Goal: Task Accomplishment & Management: Use online tool/utility

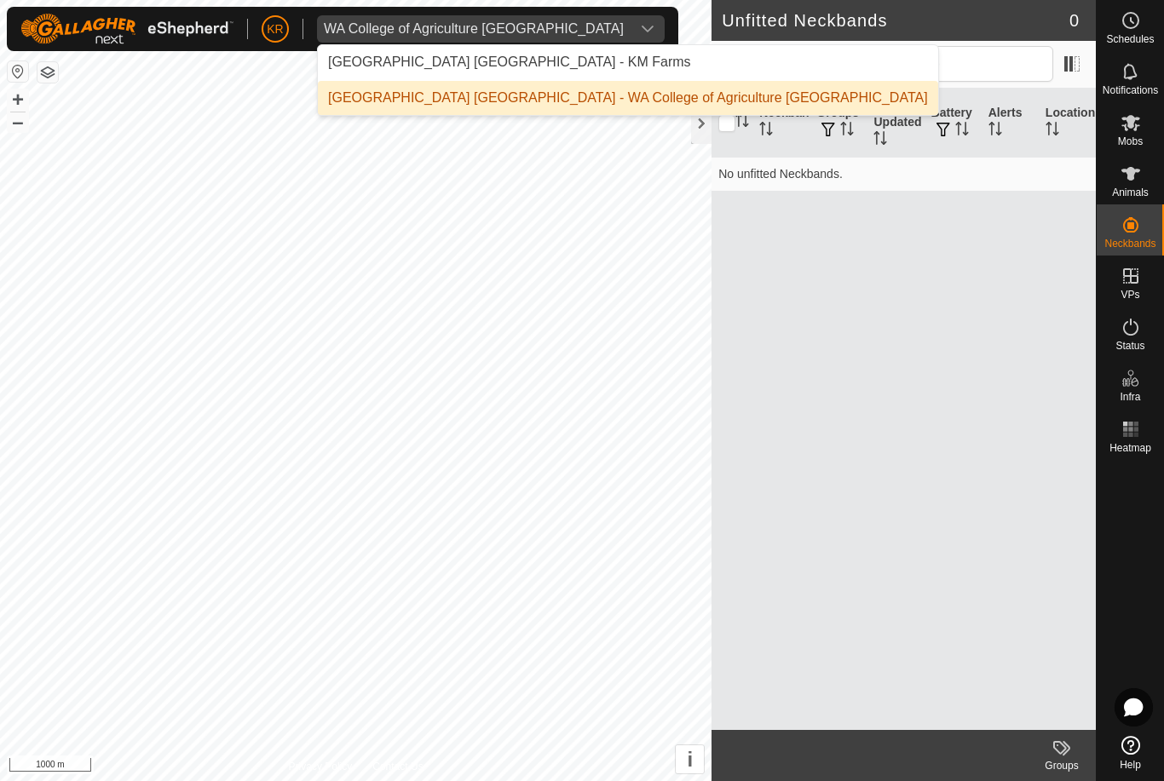
click at [401, 56] on div "Kent Rochester - KM Farms" at bounding box center [509, 62] width 363 height 20
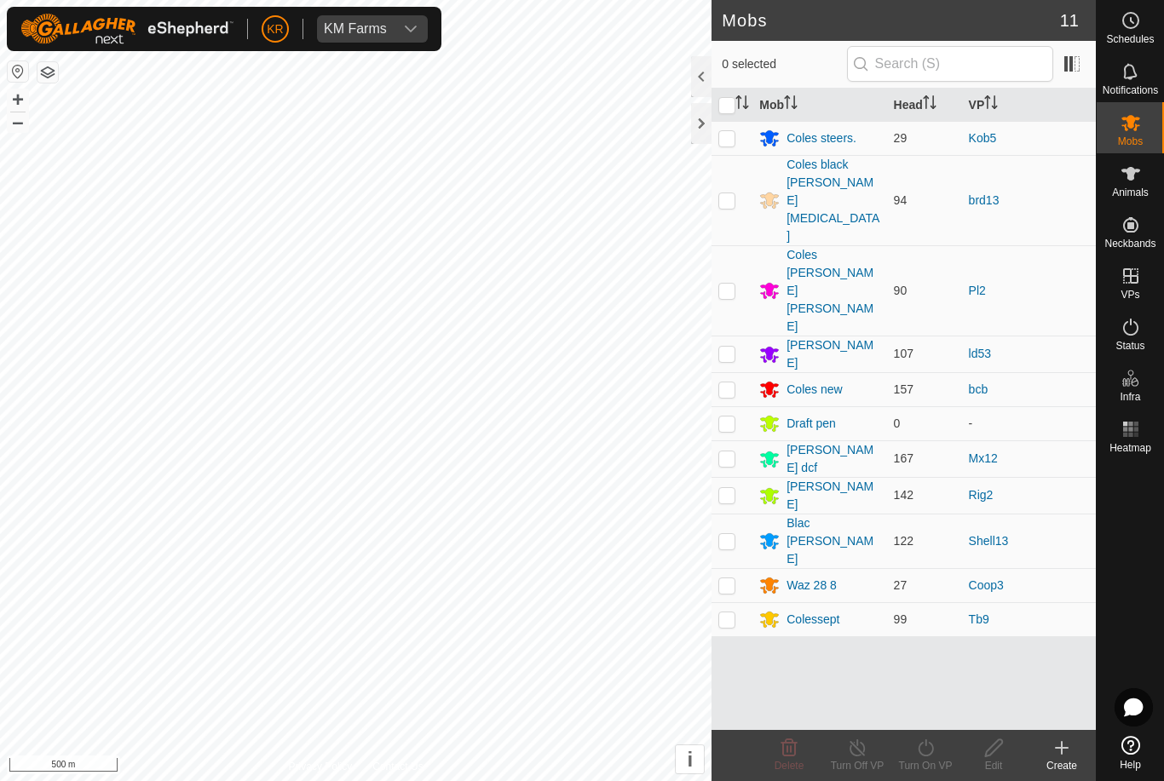
click at [359, 22] on div "KM Farms" at bounding box center [355, 29] width 63 height 14
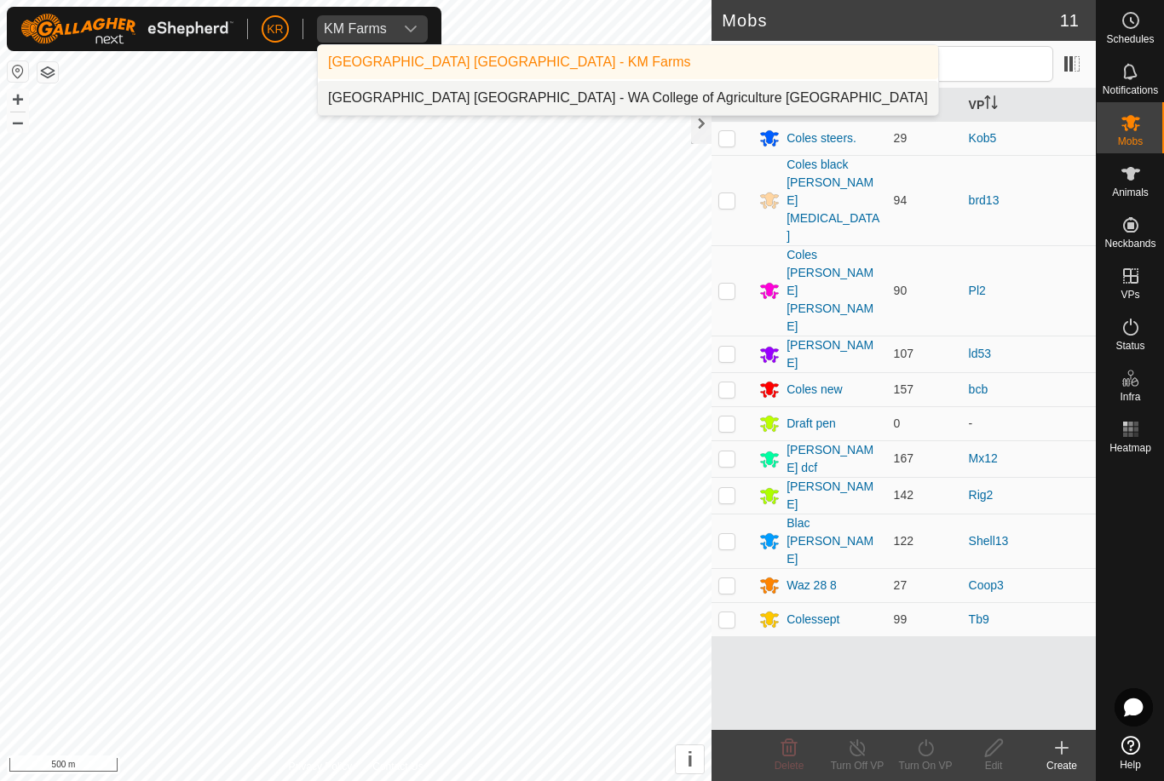
click at [442, 99] on div "Kent Rochester - WA College of Agriculture Denmark" at bounding box center [628, 98] width 600 height 20
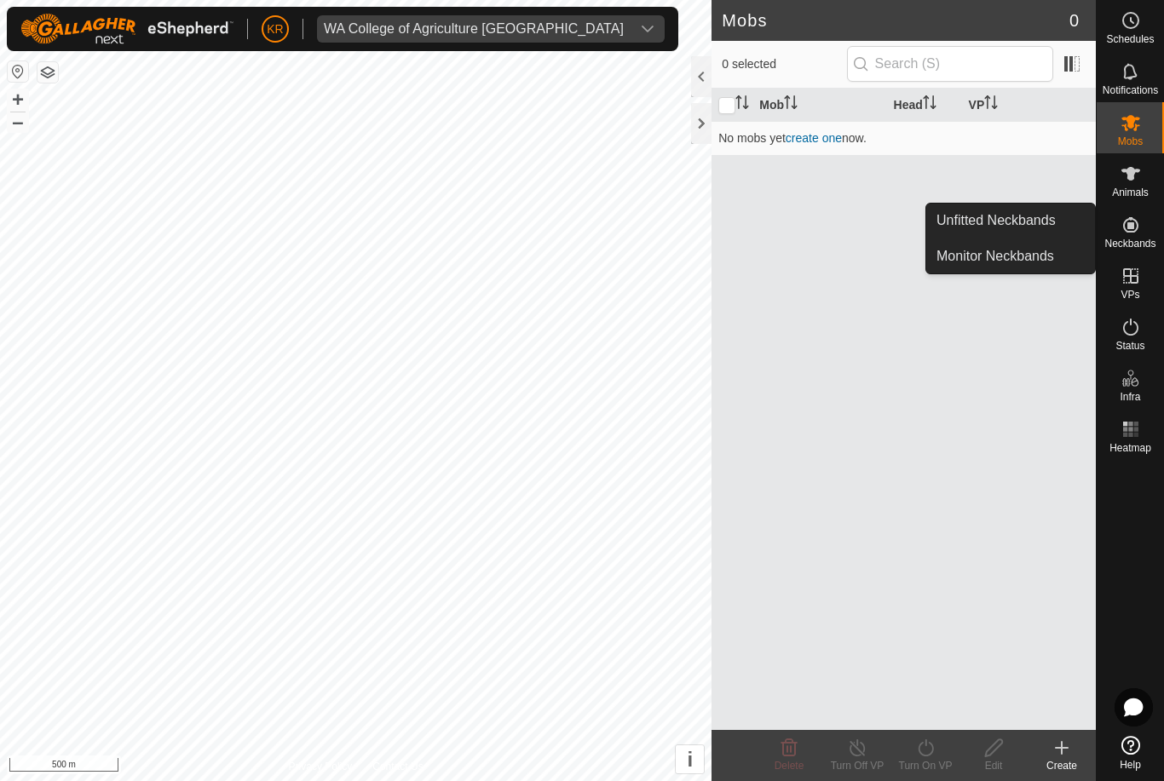
click at [1046, 220] on span "Unfitted Neckbands" at bounding box center [995, 220] width 119 height 20
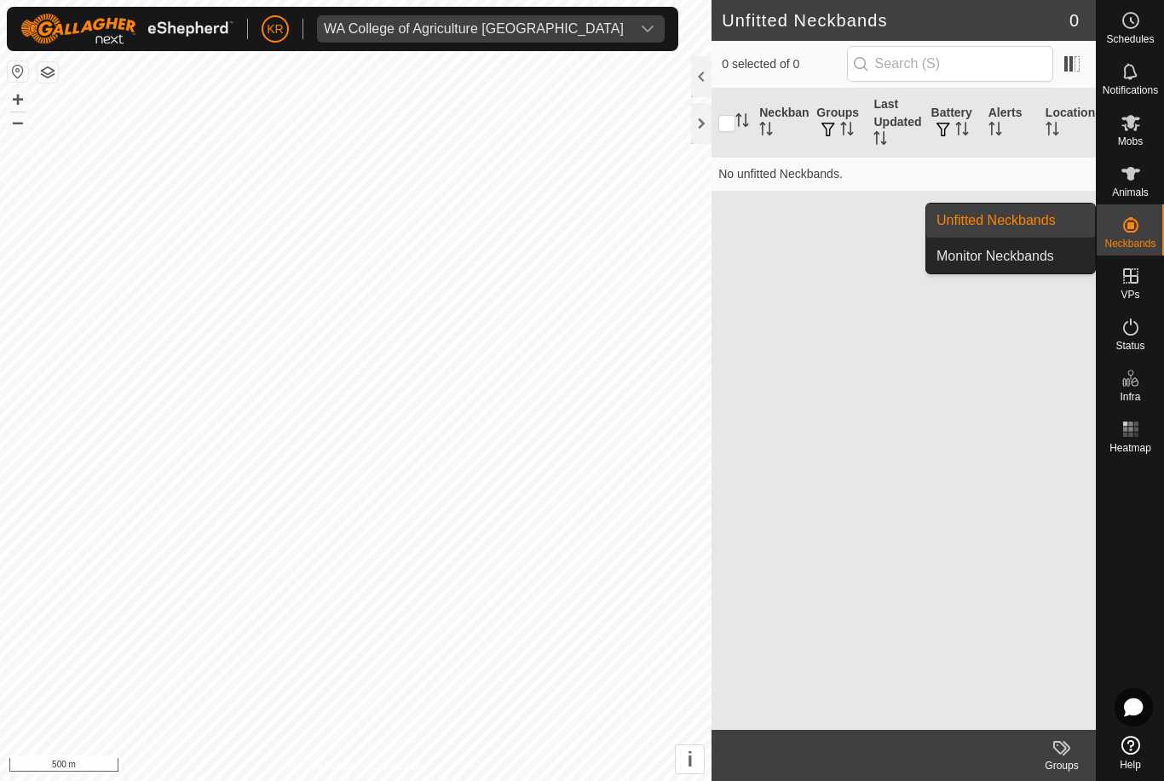
click at [1043, 261] on span "Monitor Neckbands" at bounding box center [995, 256] width 118 height 20
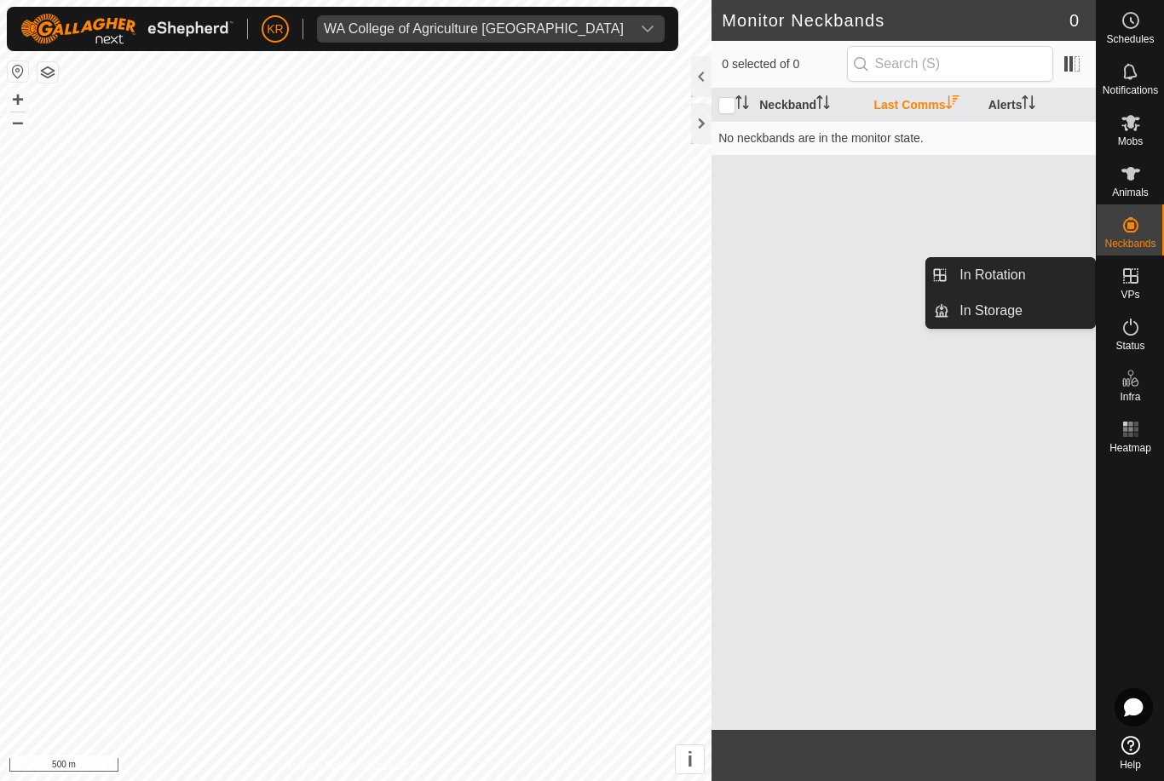
click at [371, 22] on div "WA College of Agriculture Denmark" at bounding box center [474, 29] width 300 height 14
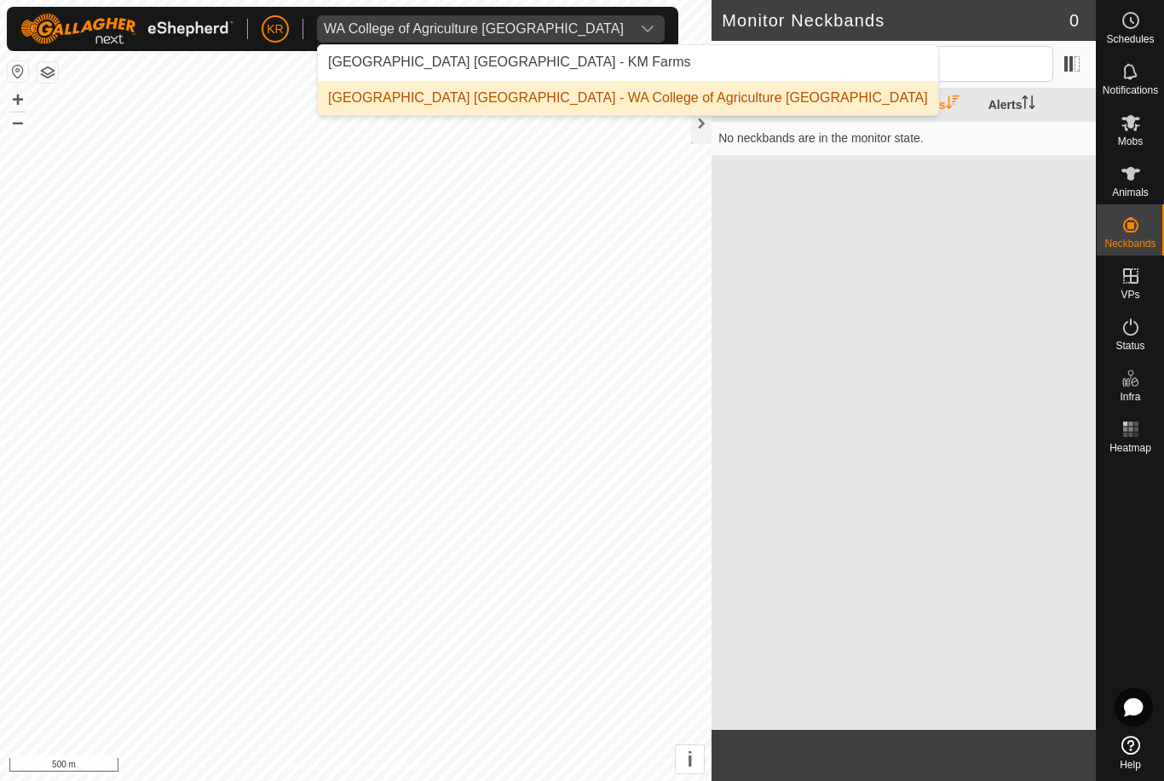
click at [372, 64] on div "Kent Rochester - KM Farms" at bounding box center [509, 62] width 363 height 20
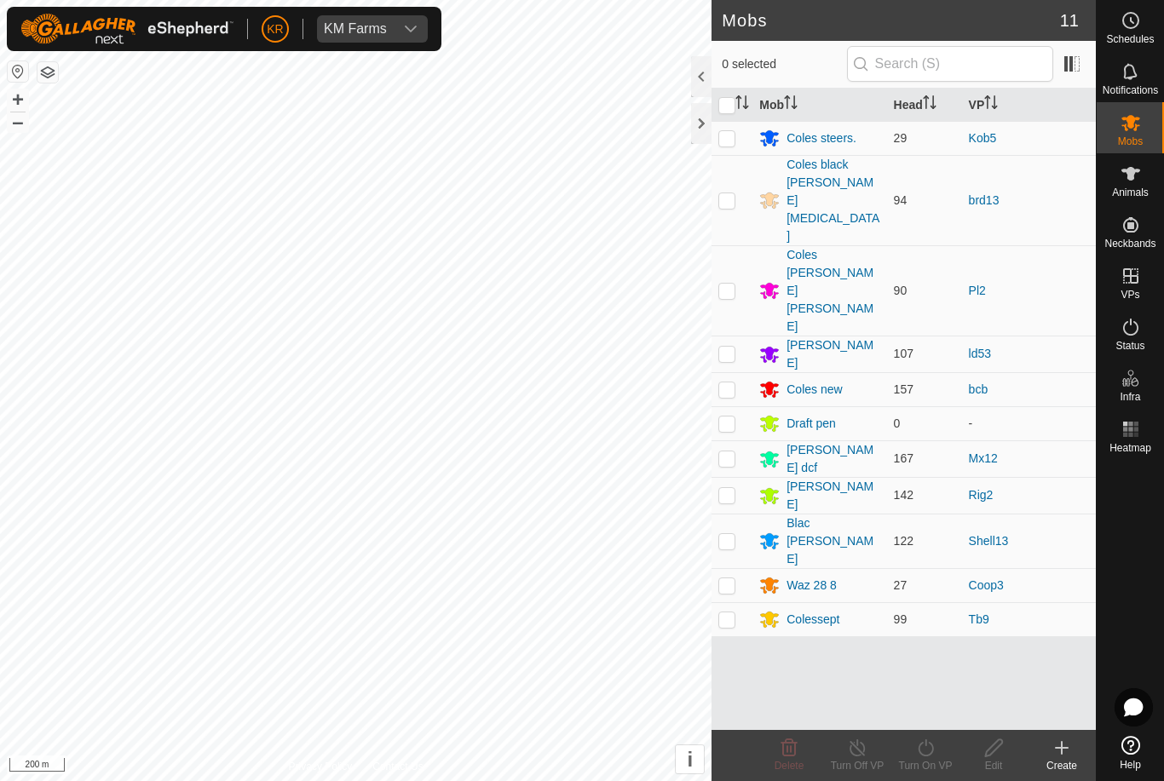
click at [727, 451] on p-checkbox at bounding box center [726, 458] width 17 height 14
checkbox input "true"
click at [934, 752] on icon at bounding box center [925, 748] width 21 height 20
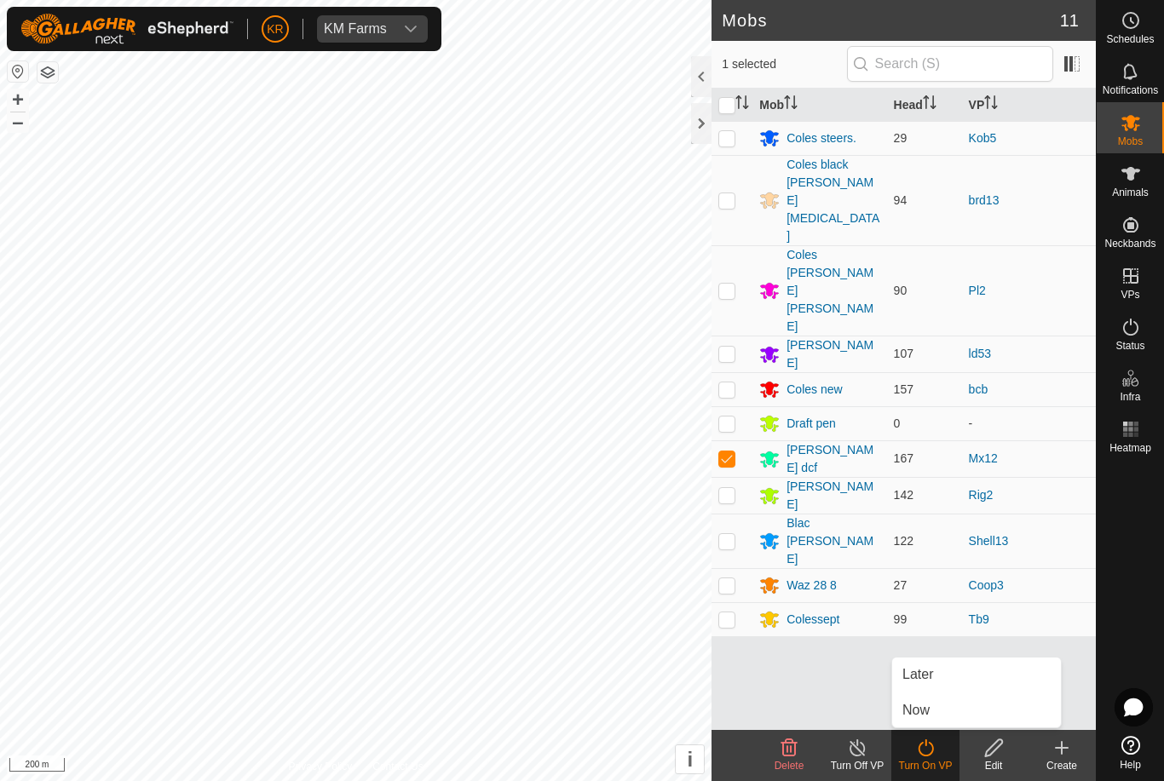
click at [964, 709] on link "Now" at bounding box center [976, 710] width 169 height 34
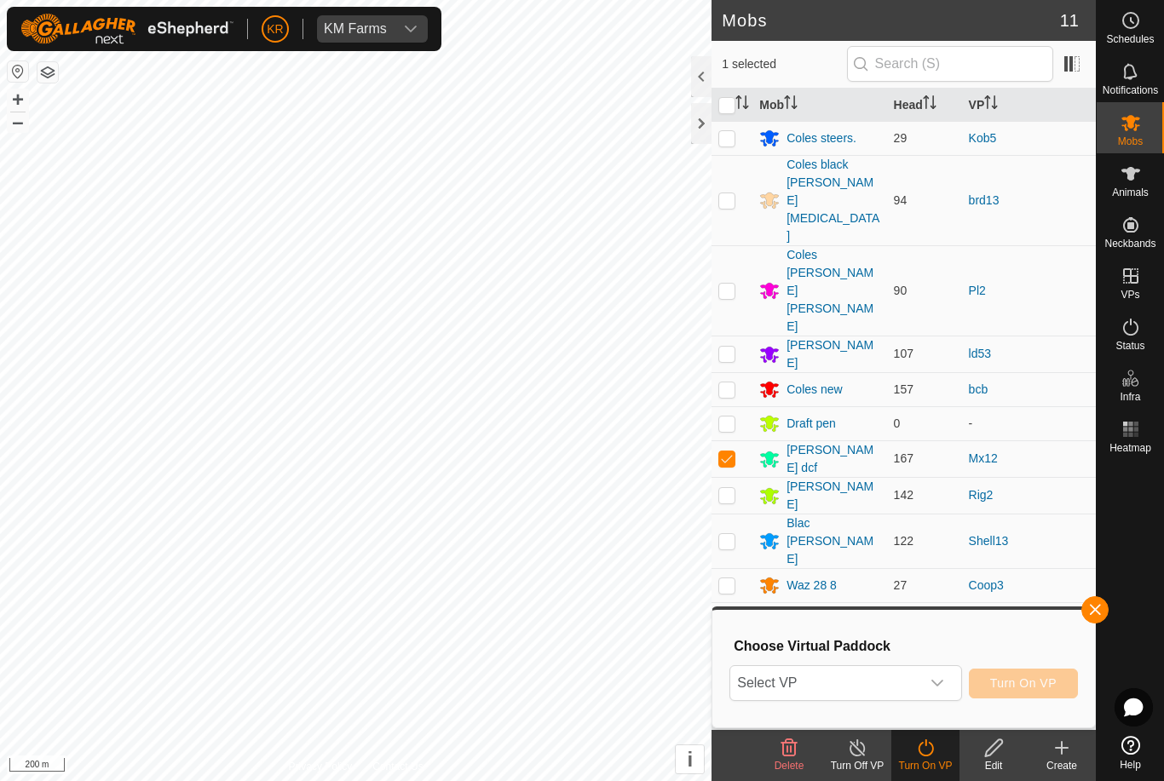
click at [945, 680] on div "dropdown trigger" at bounding box center [937, 683] width 34 height 34
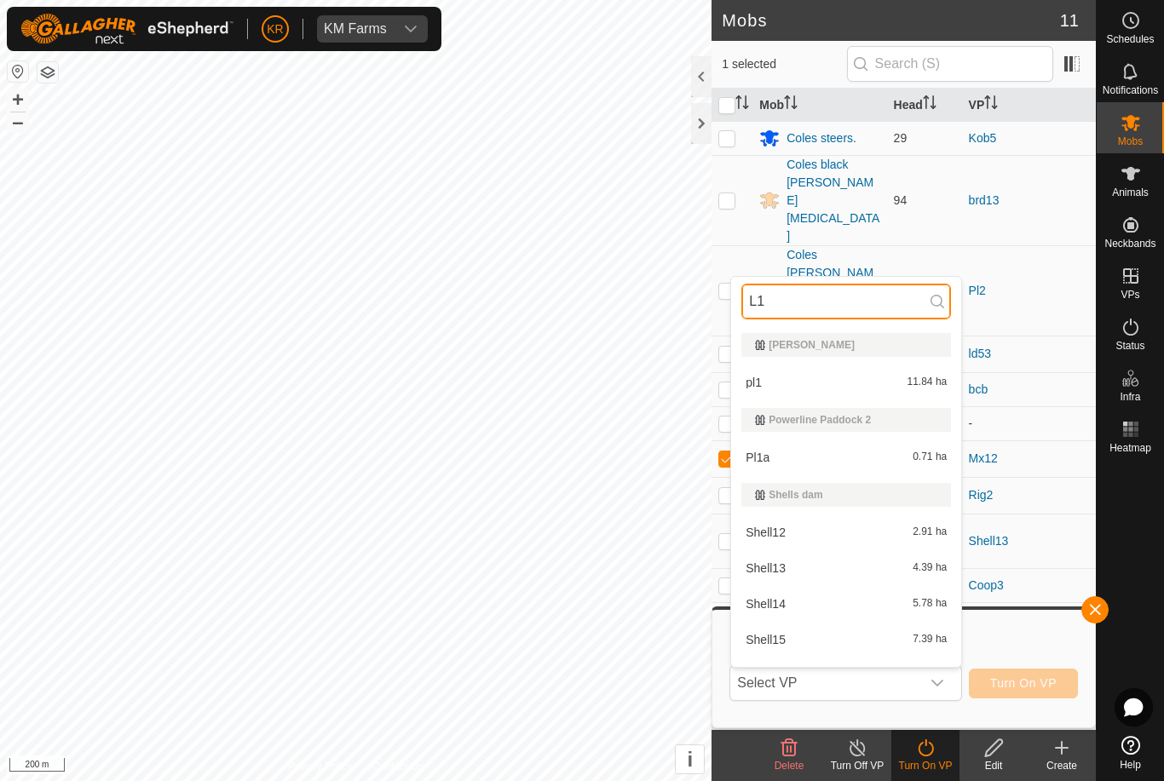
click at [898, 307] on input "L1" at bounding box center [846, 302] width 210 height 36
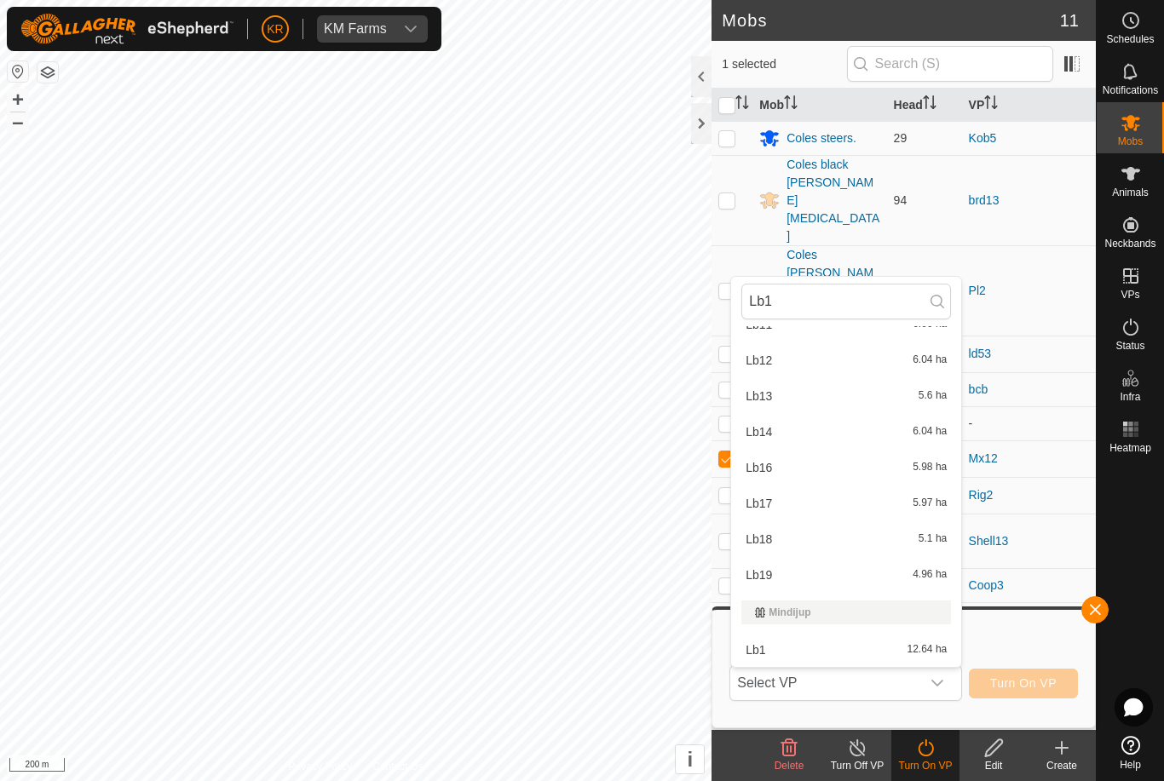
scroll to position [94, 0]
type input "Lb1"
click at [917, 652] on span "12.64 ha" at bounding box center [927, 650] width 40 height 12
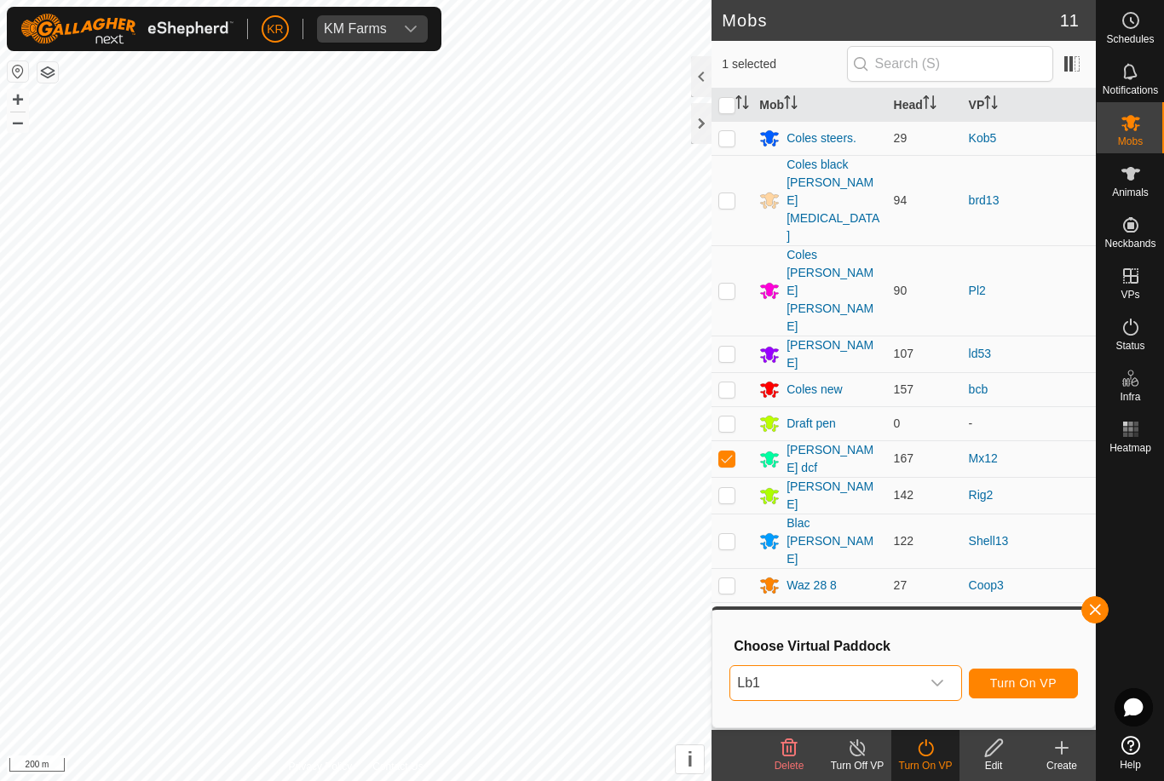
click at [1037, 683] on span "Turn On VP" at bounding box center [1023, 683] width 66 height 14
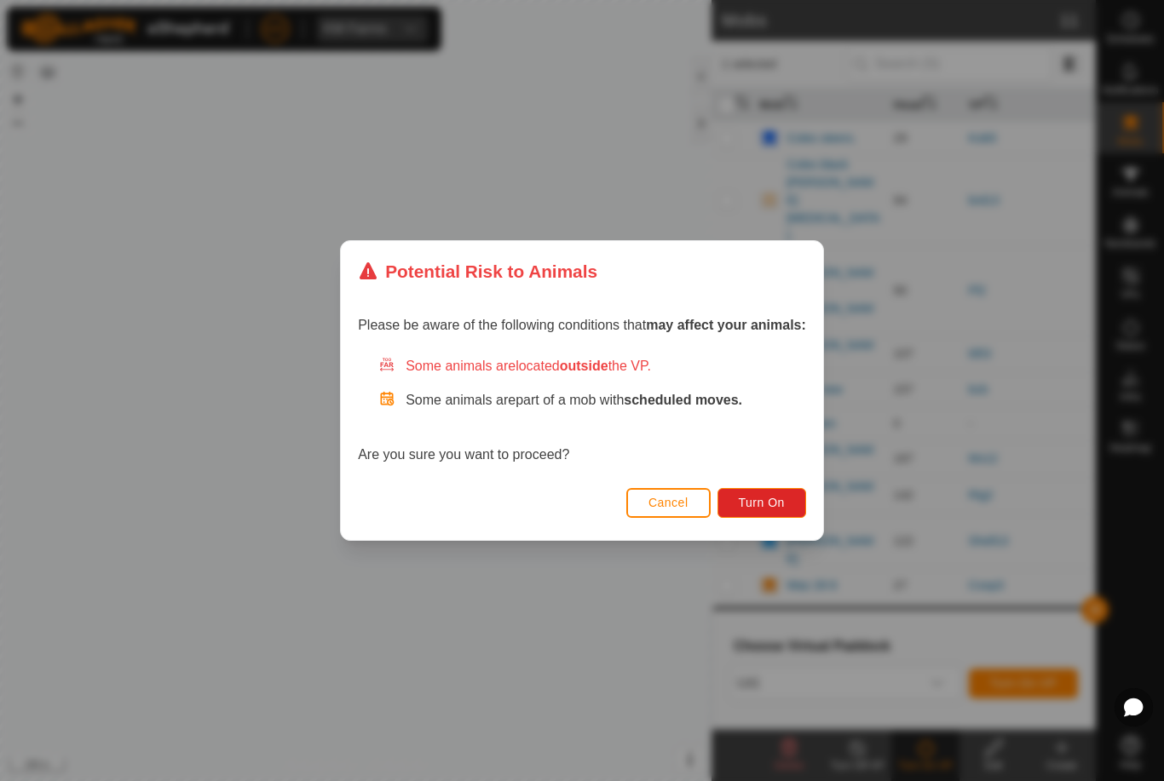
click at [755, 505] on span "Turn On" at bounding box center [761, 503] width 46 height 14
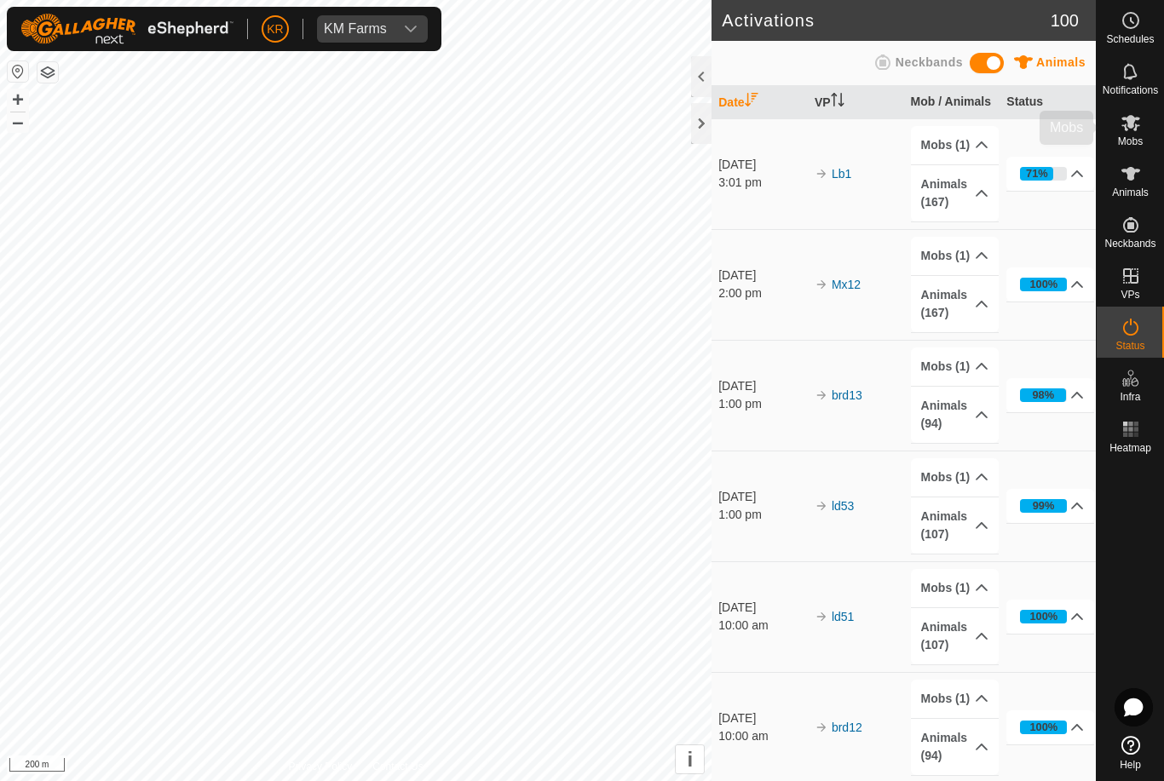
click at [1138, 129] on icon at bounding box center [1130, 122] width 20 height 20
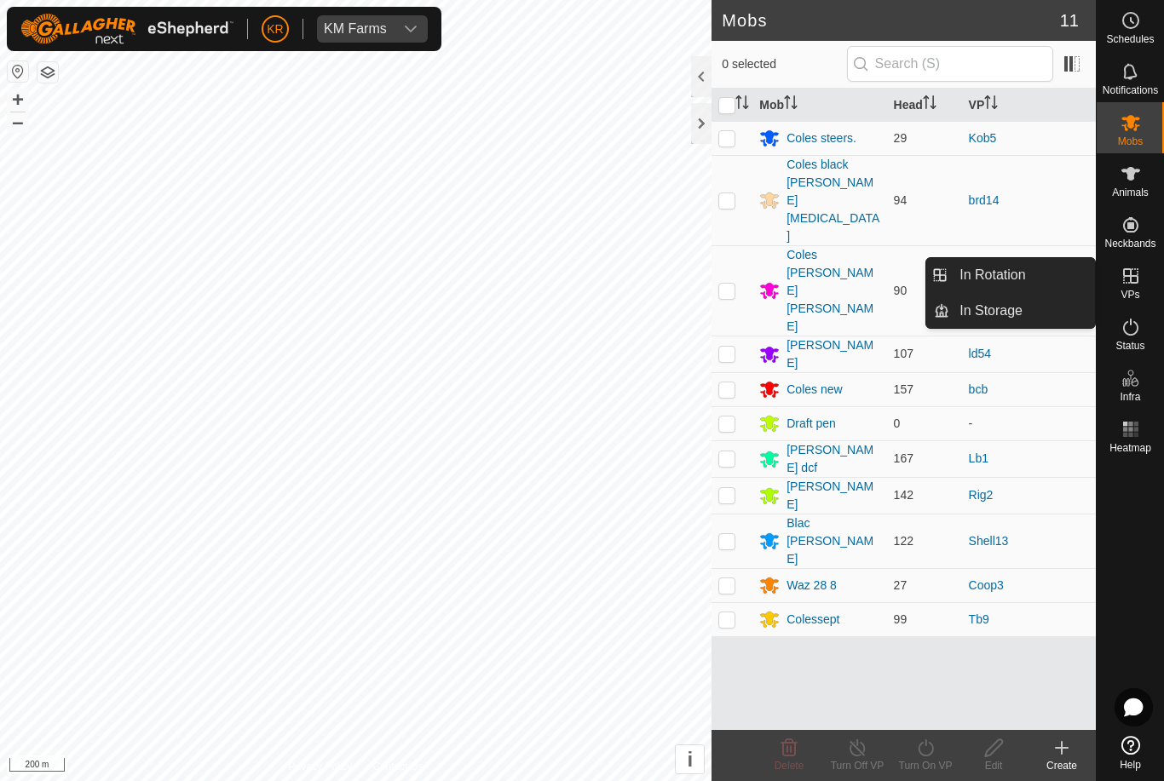
click at [1049, 288] on link "In Rotation" at bounding box center [1022, 275] width 146 height 34
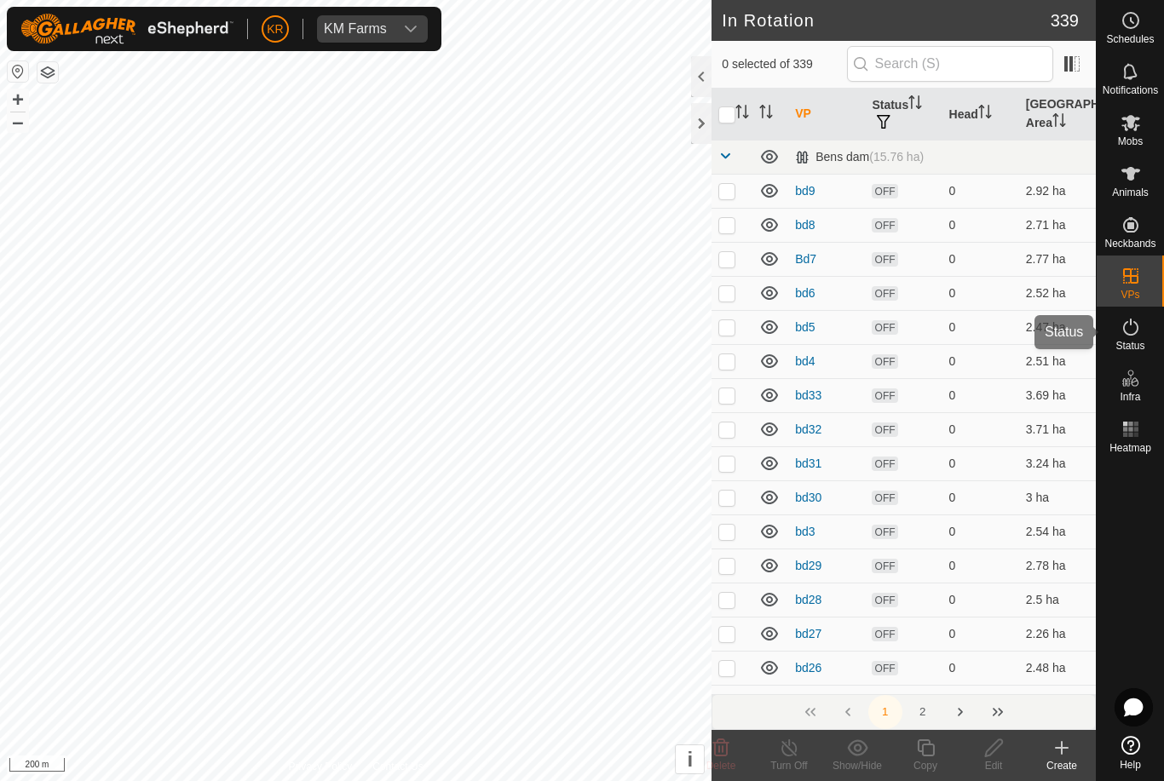
click at [1139, 352] on div "Status" at bounding box center [1129, 332] width 67 height 51
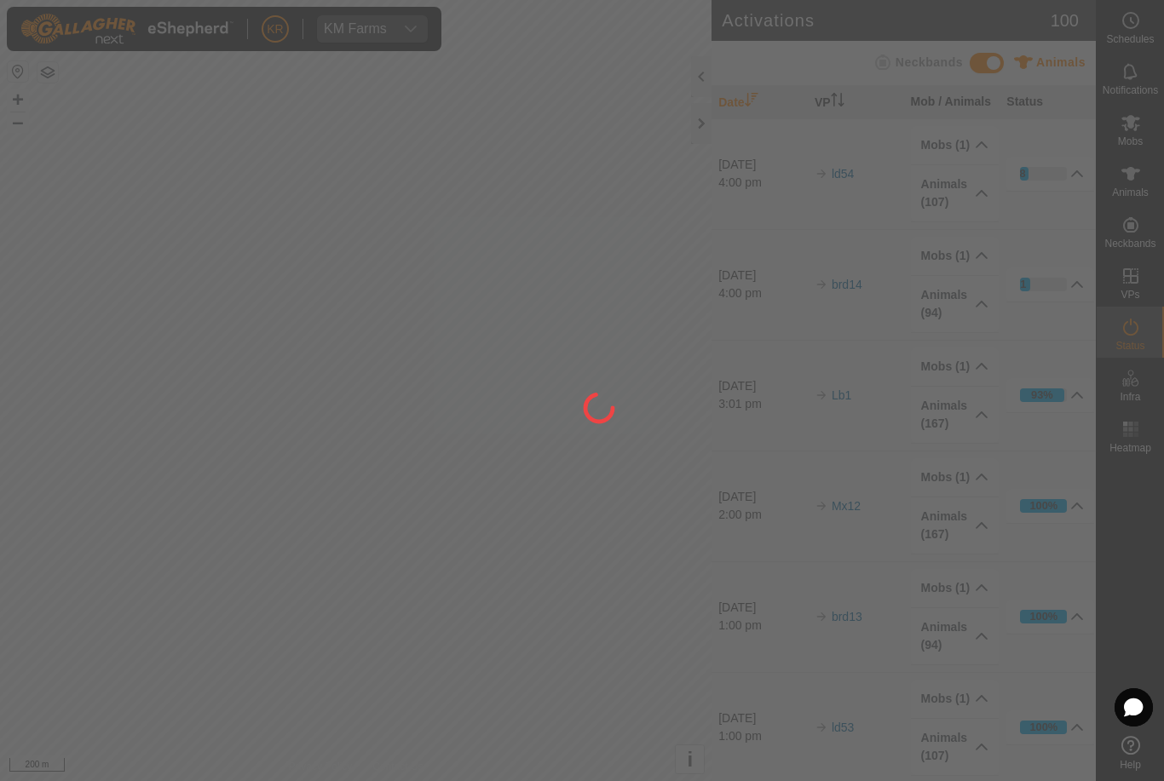
click at [1143, 342] on div at bounding box center [582, 390] width 1164 height 781
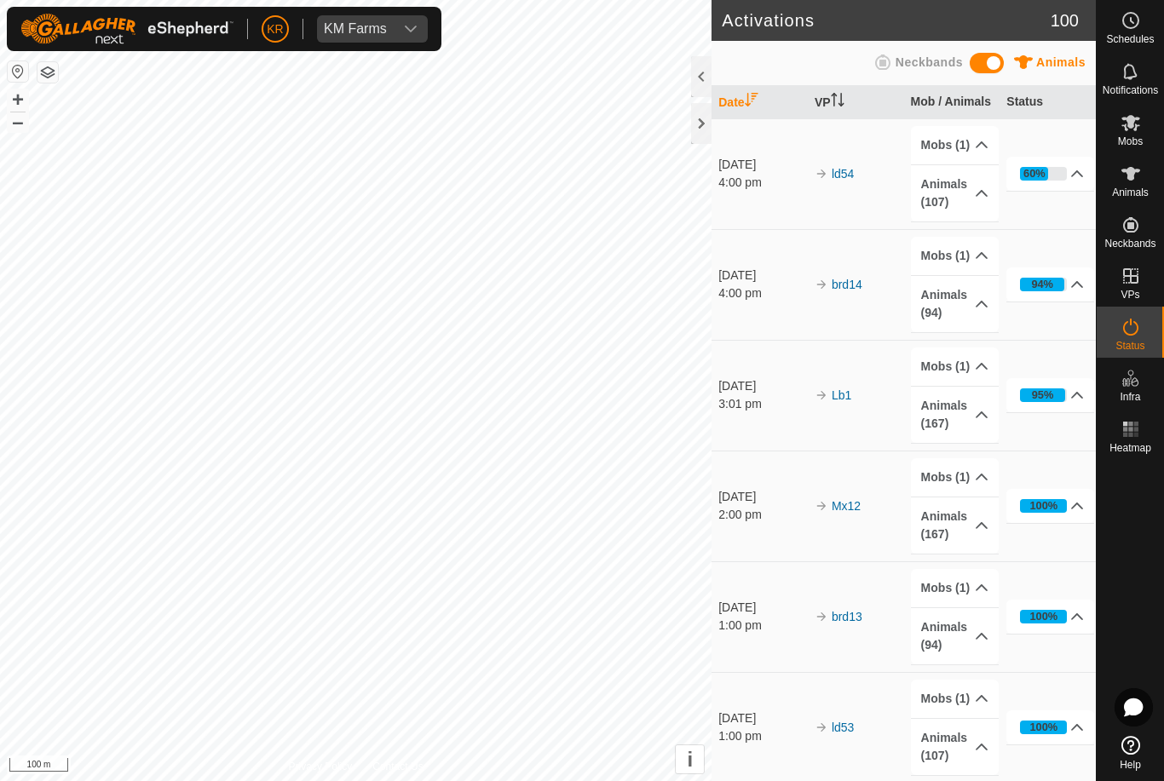
click at [336, 20] on span "KM Farms" at bounding box center [355, 28] width 77 height 27
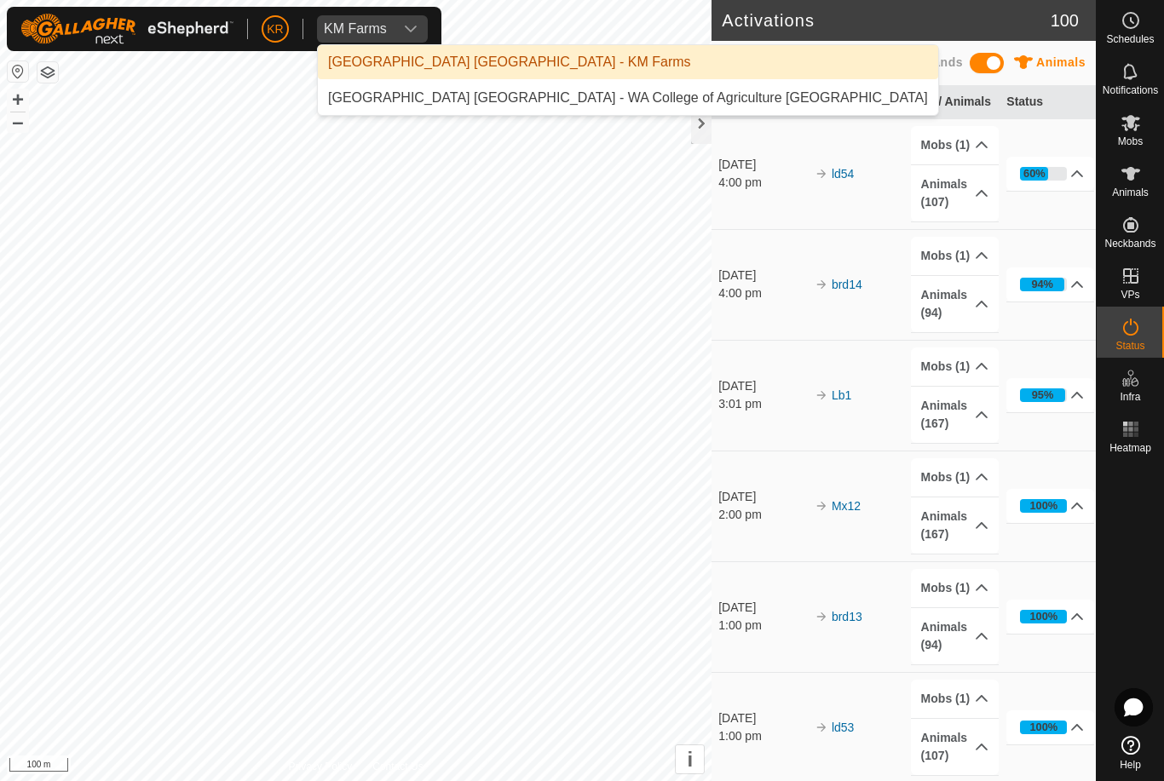
click at [352, 86] on li "[GEOGRAPHIC_DATA] [GEOGRAPHIC_DATA] - WA College of Agriculture [GEOGRAPHIC_DAT…" at bounding box center [628, 98] width 620 height 34
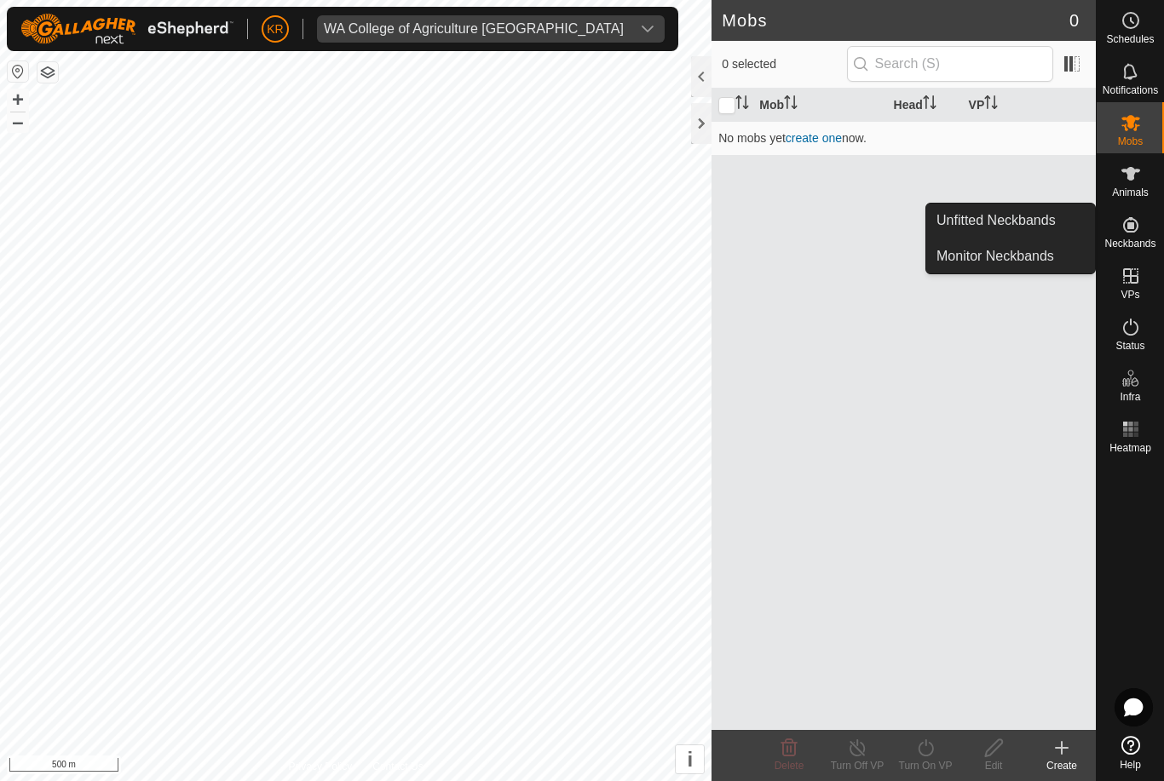
click at [1055, 220] on link "Unfitted Neckbands" at bounding box center [1010, 221] width 169 height 34
